Goal: Contribute content: Add original content to the website for others to see

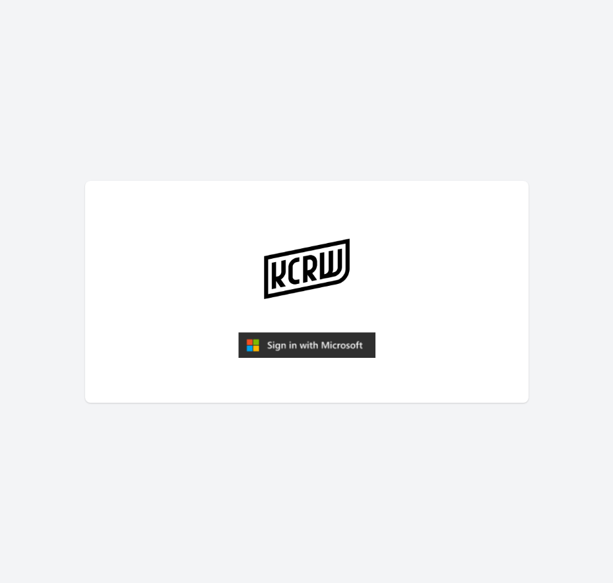
click at [244, 354] on img "submit" at bounding box center [306, 345] width 137 height 26
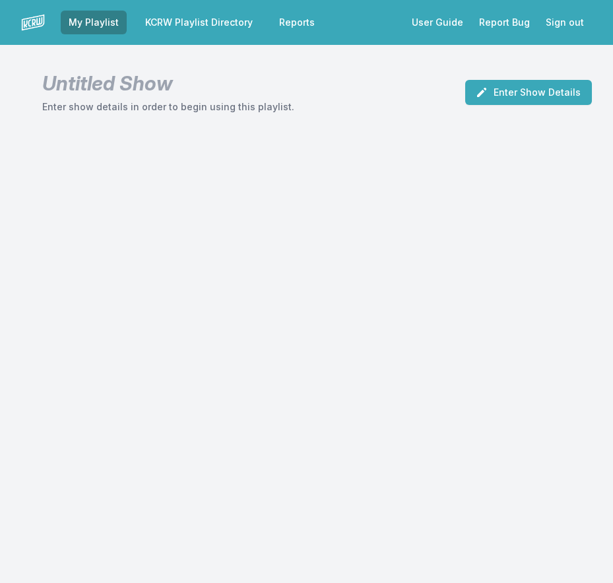
click at [212, 17] on link "KCRW Playlist Directory" at bounding box center [198, 23] width 123 height 24
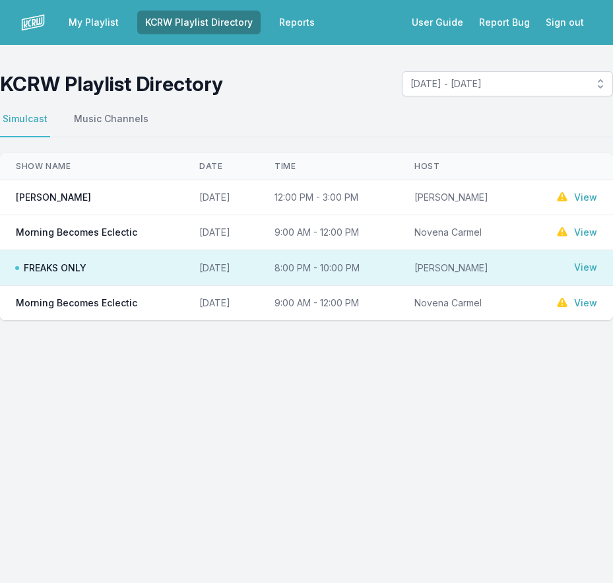
click at [41, 269] on span "FREAKS ONLY" at bounding box center [51, 267] width 71 height 13
click at [583, 265] on link "View" at bounding box center [585, 267] width 23 height 13
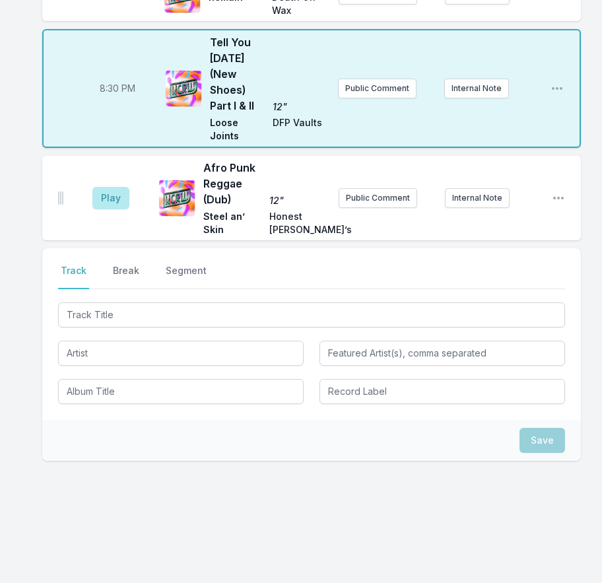
scroll to position [1021, 0]
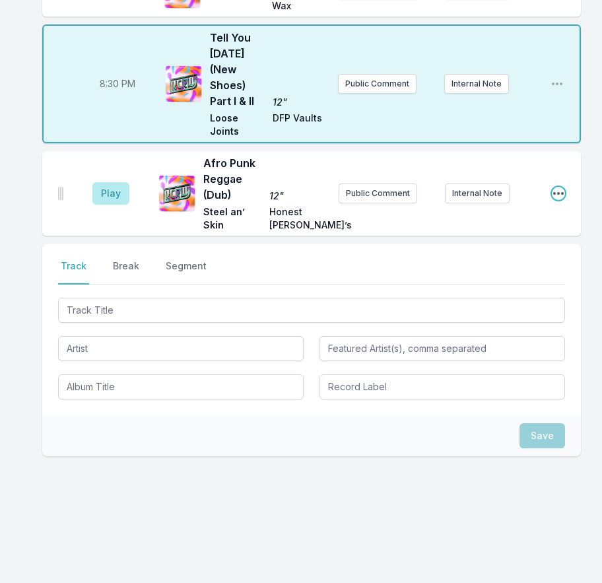
click at [558, 193] on icon "Open playlist item options" at bounding box center [558, 193] width 11 height 3
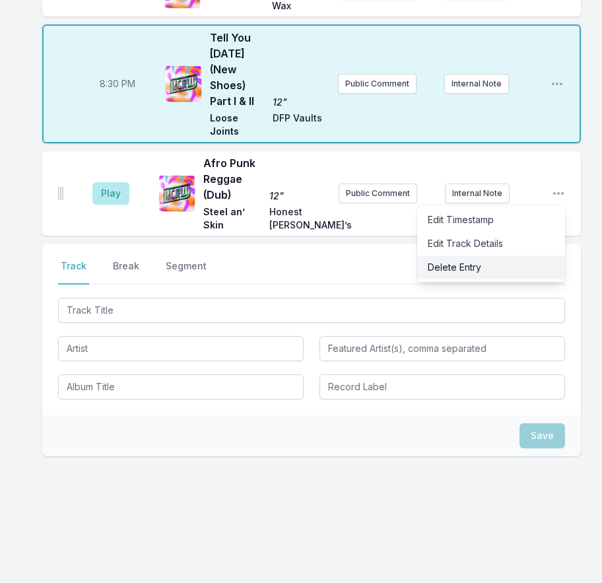
click at [478, 267] on button "Delete Entry" at bounding box center [491, 267] width 148 height 24
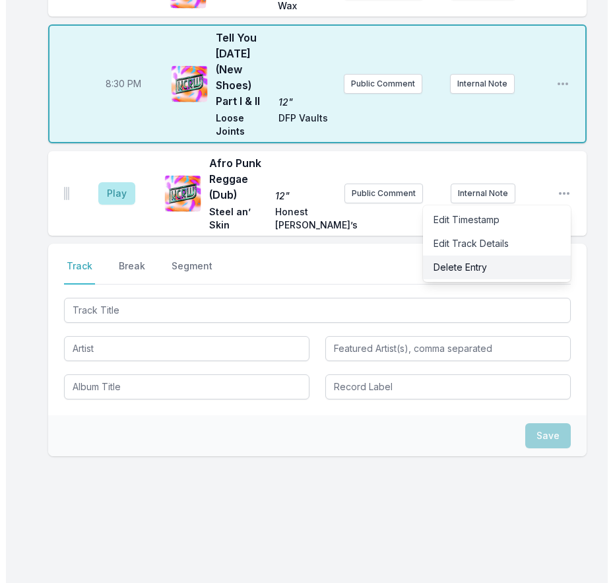
scroll to position [1008, 0]
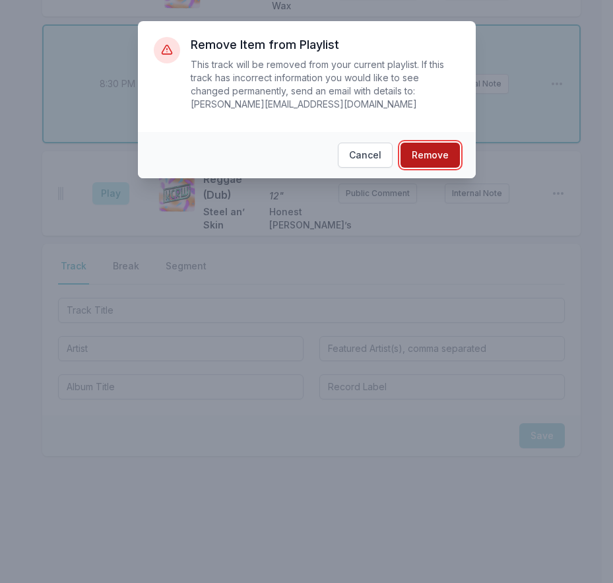
click at [441, 143] on button "Remove" at bounding box center [430, 155] width 59 height 25
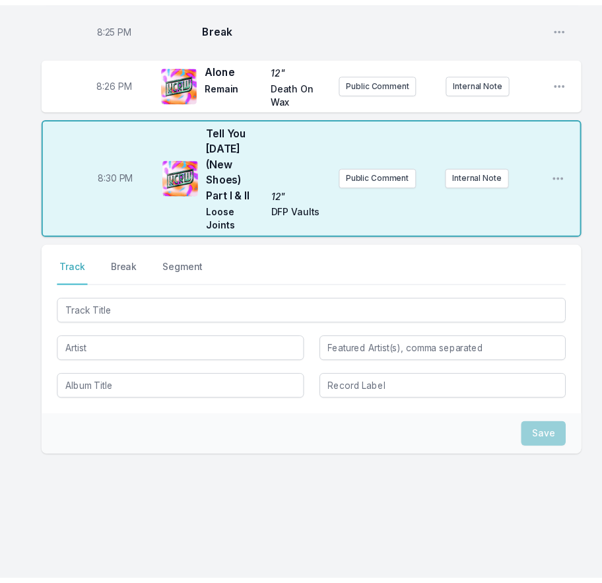
scroll to position [915, 0]
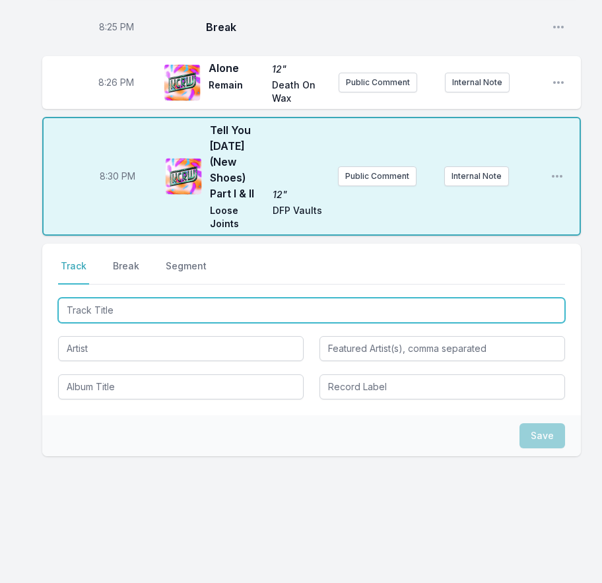
click at [111, 321] on input "Track Title" at bounding box center [311, 310] width 507 height 25
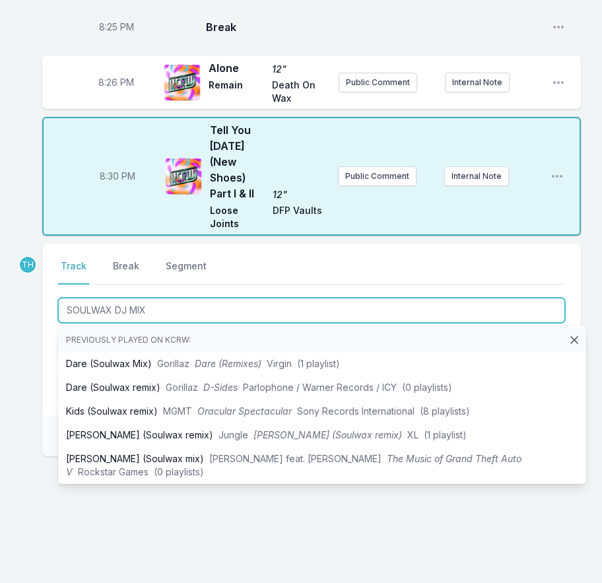
type input "SOULWAX DJ MIX"
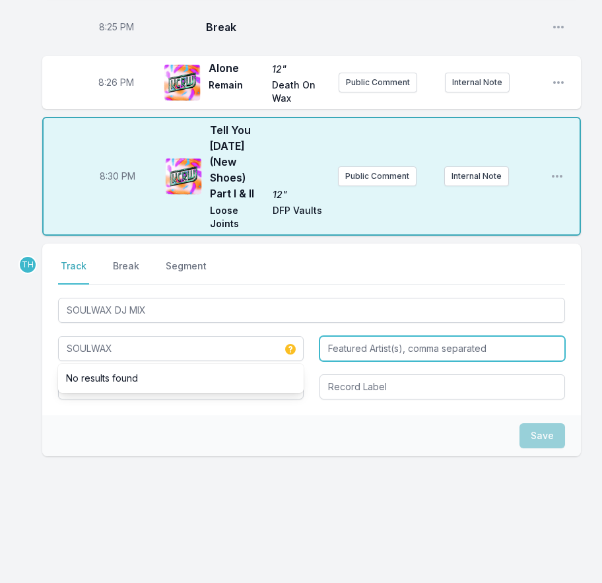
type input "SOULWAX"
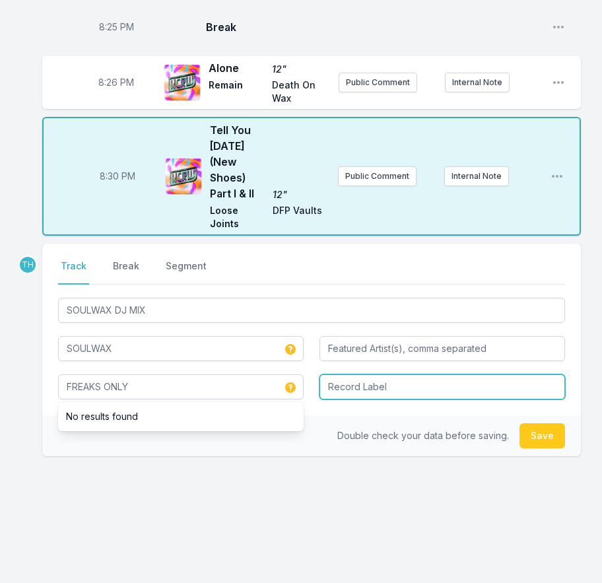
type input "FREAKS ONLY"
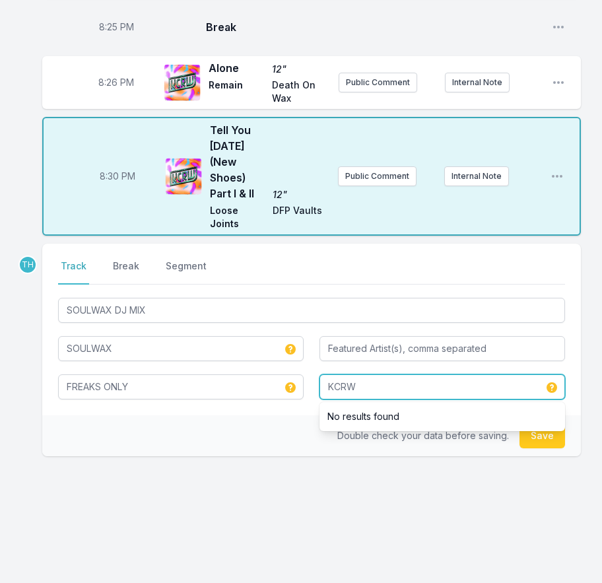
type input "KCRW"
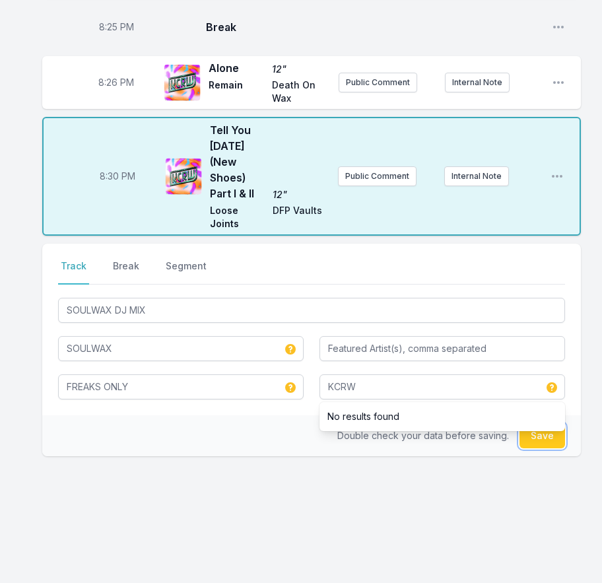
click at [547, 448] on button "Save" at bounding box center [542, 435] width 46 height 25
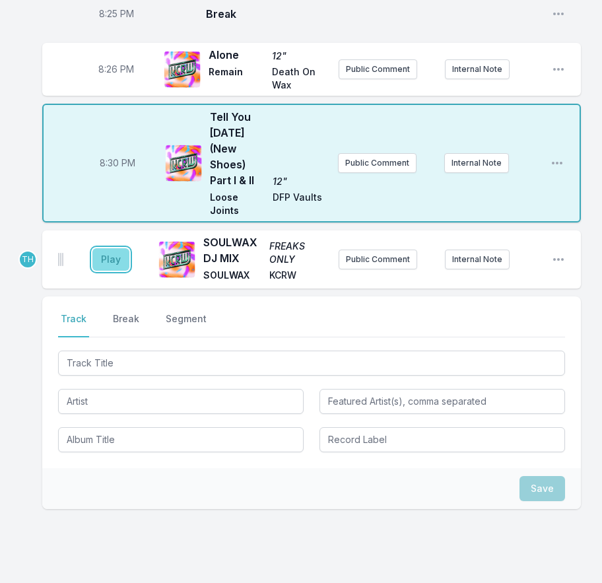
click at [104, 271] on button "Play" at bounding box center [110, 259] width 37 height 22
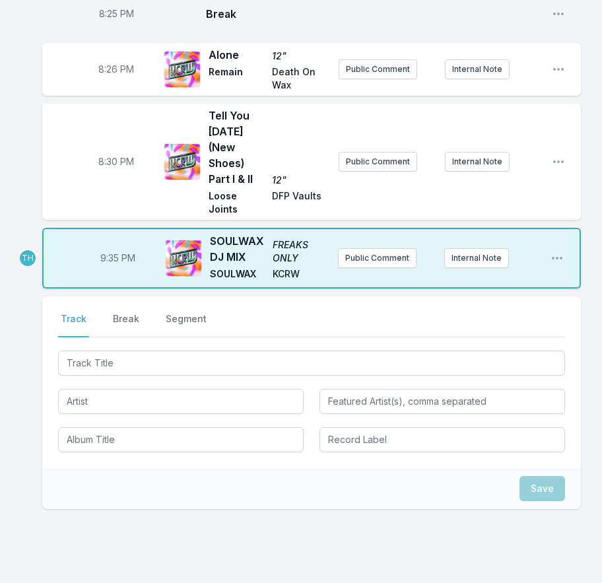
click at [104, 265] on span "9:35 PM" at bounding box center [117, 257] width 35 height 13
click at [104, 271] on input "21:35" at bounding box center [118, 258] width 74 height 25
click at [100, 271] on input "21:35" at bounding box center [118, 258] width 74 height 25
type input "21:03"
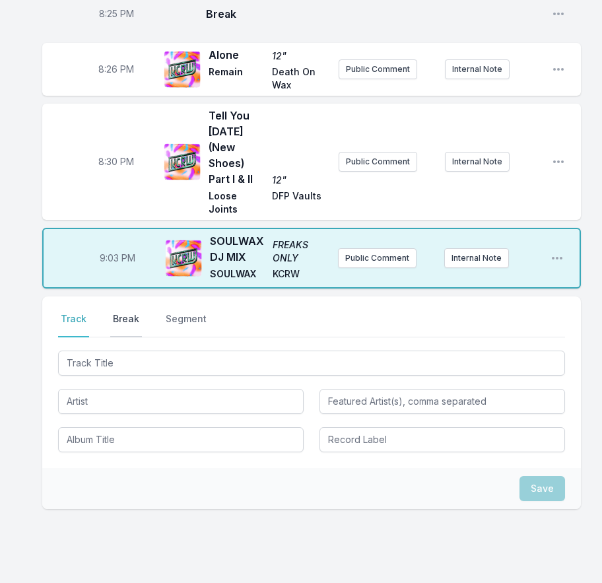
click at [124, 337] on button "Break" at bounding box center [126, 324] width 32 height 25
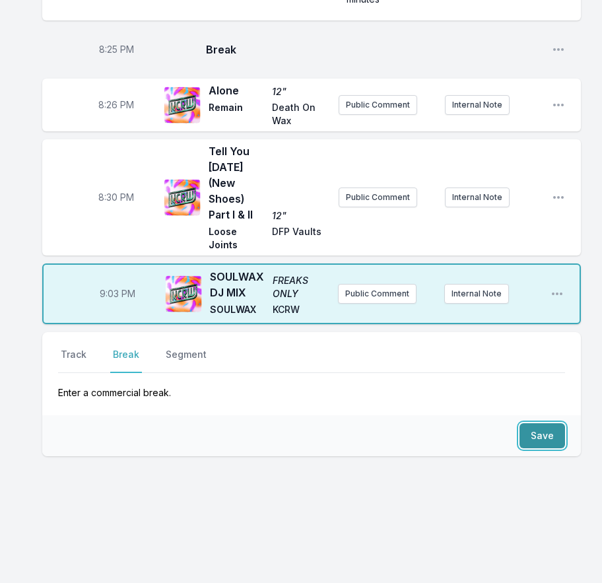
click at [541, 431] on button "Save" at bounding box center [542, 435] width 46 height 25
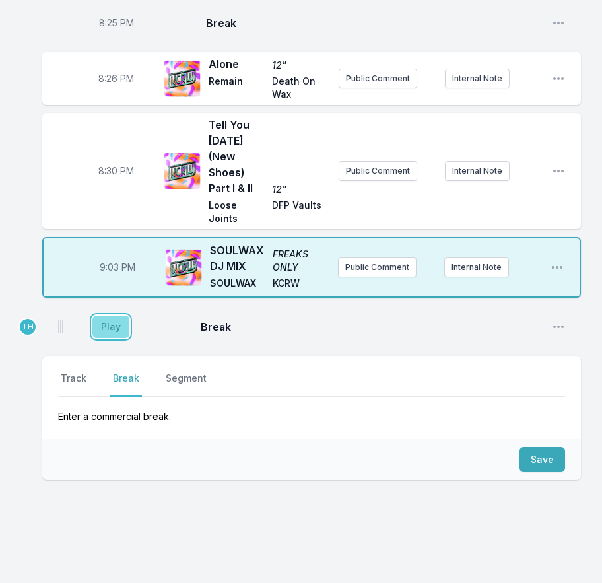
click at [110, 338] on button "Play" at bounding box center [110, 326] width 37 height 22
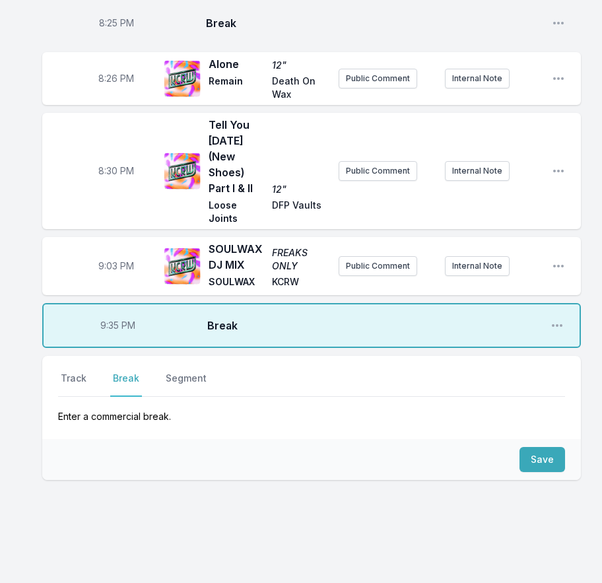
click at [110, 332] on span "9:35 PM" at bounding box center [117, 325] width 35 height 13
click at [110, 338] on input "21:35" at bounding box center [118, 325] width 74 height 25
type input "21:02"
click at [536, 472] on button "Save" at bounding box center [542, 459] width 46 height 25
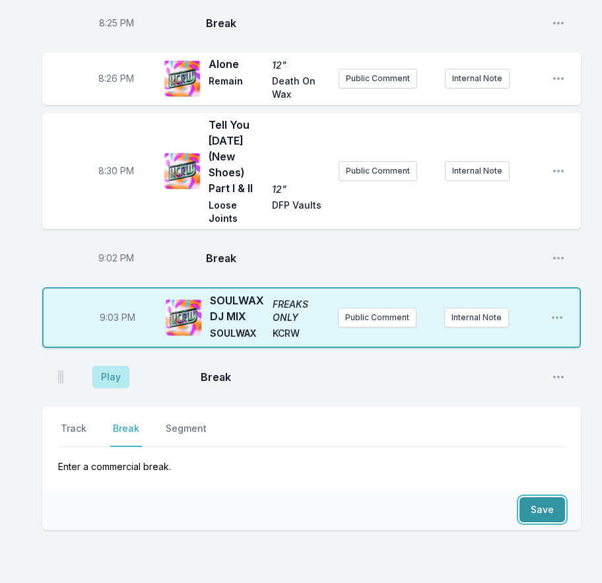
click at [553, 522] on button "Save" at bounding box center [542, 509] width 46 height 25
